Goal: Use online tool/utility: Utilize a website feature to perform a specific function

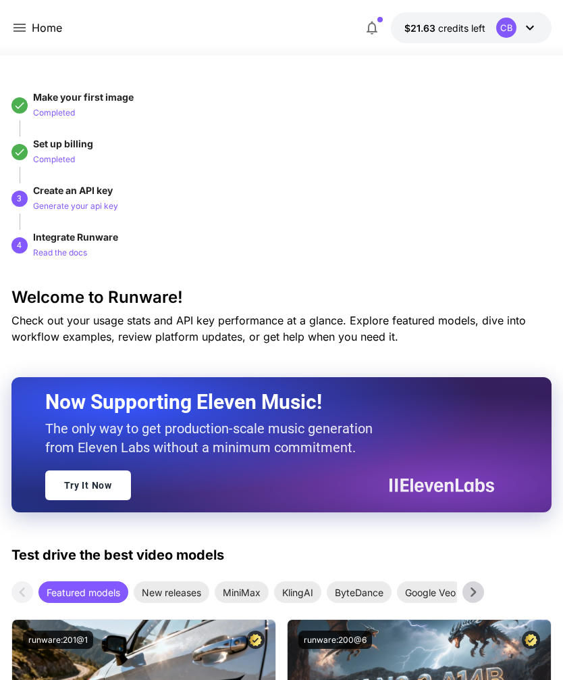
click at [26, 27] on icon at bounding box center [19, 28] width 16 height 16
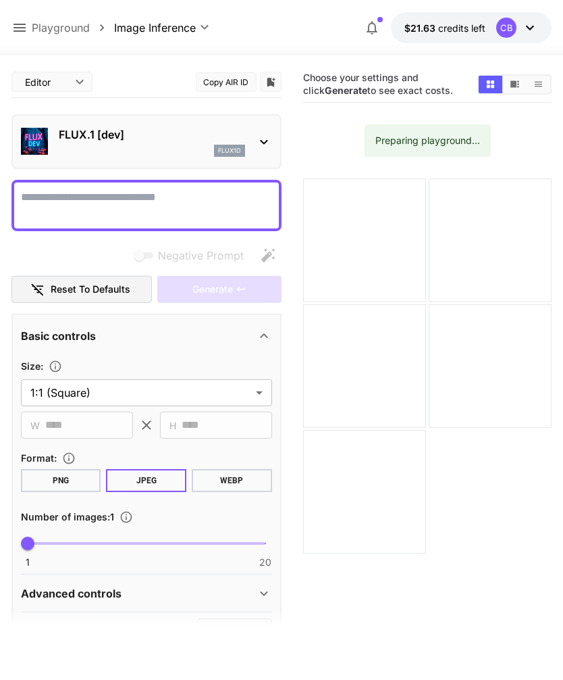
click at [59, 208] on textarea "Negative Prompt" at bounding box center [146, 205] width 251 height 32
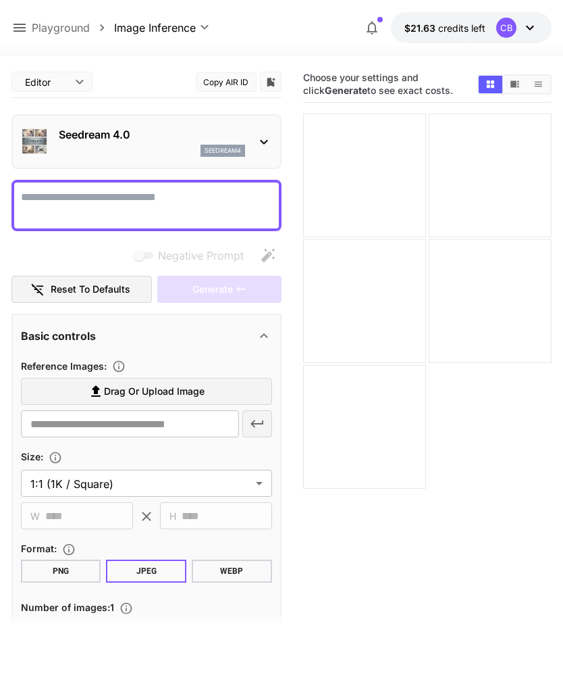
click at [56, 204] on textarea "Negative Prompt" at bounding box center [146, 205] width 251 height 32
click at [42, 199] on textarea "Negative Prompt" at bounding box center [146, 205] width 251 height 32
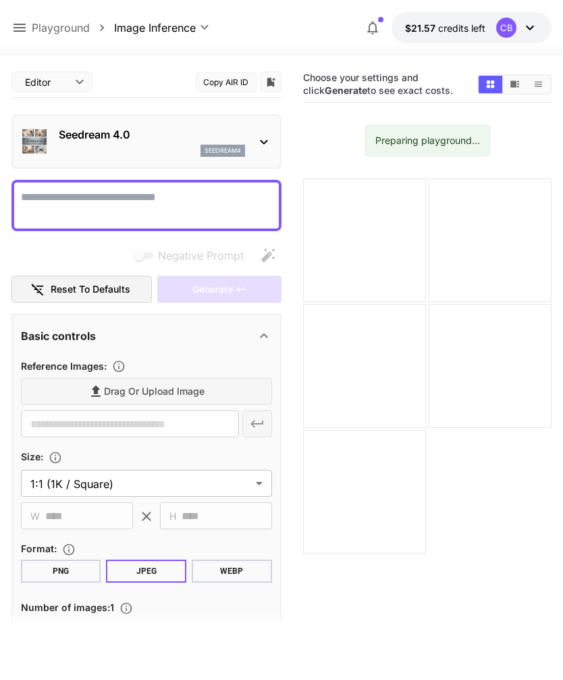
click at [41, 200] on textarea "Negative Prompt" at bounding box center [146, 205] width 251 height 32
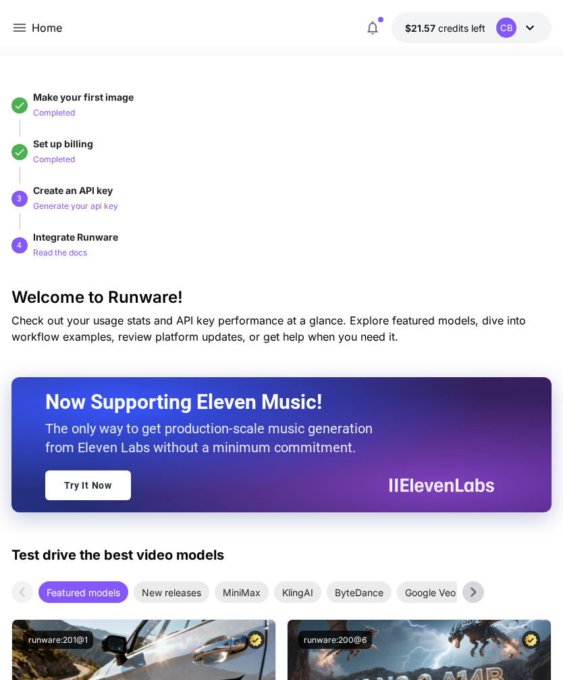
click at [21, 32] on icon at bounding box center [20, 28] width 12 height 8
click at [22, 34] on icon at bounding box center [19, 28] width 16 height 16
